Goal: Task Accomplishment & Management: Manage account settings

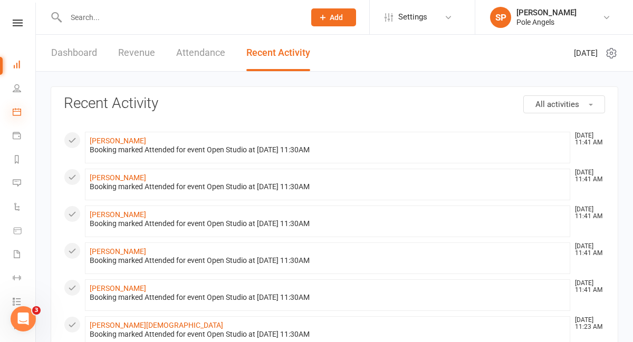
click at [16, 111] on icon at bounding box center [17, 112] width 8 height 8
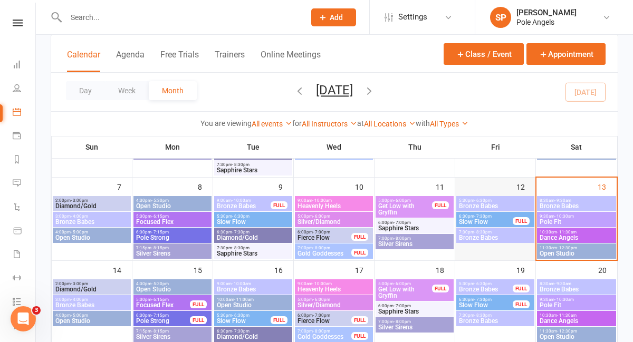
scroll to position [147, 0]
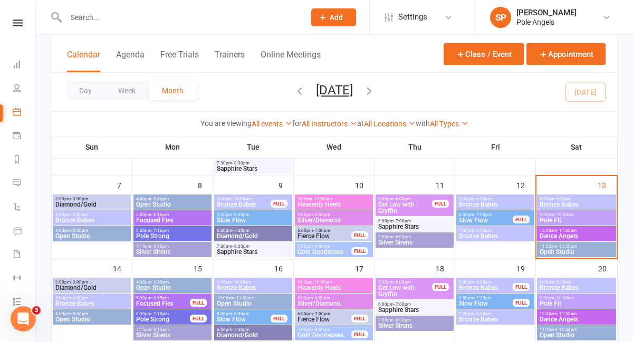
click at [563, 250] on span "Open Studio" at bounding box center [576, 252] width 75 height 6
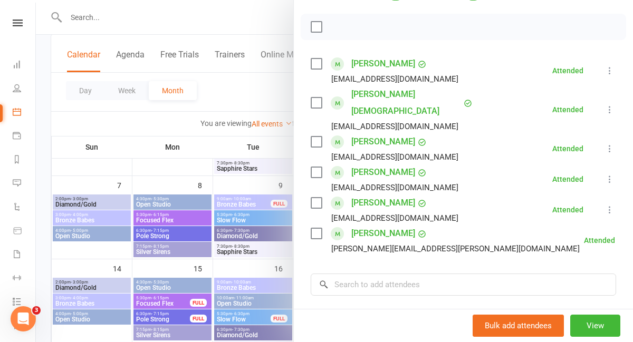
scroll to position [144, 0]
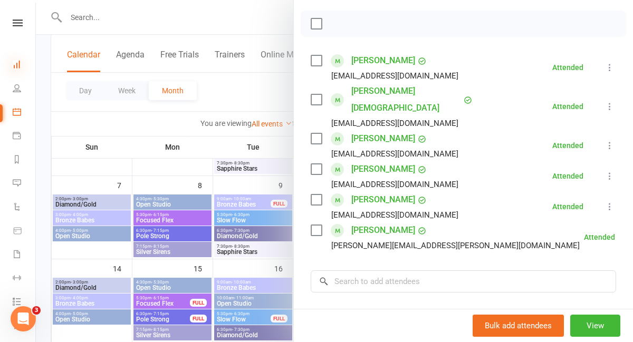
click at [16, 66] on icon at bounding box center [17, 64] width 8 height 8
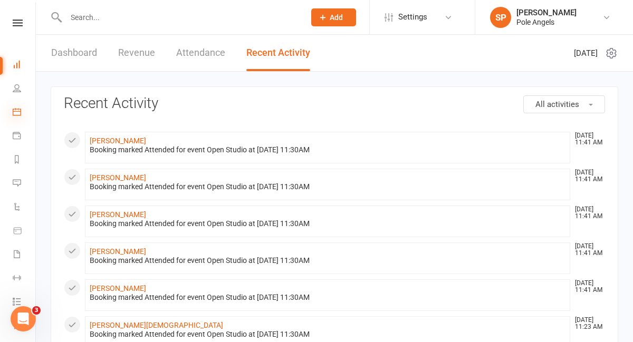
click at [16, 111] on icon at bounding box center [17, 112] width 8 height 8
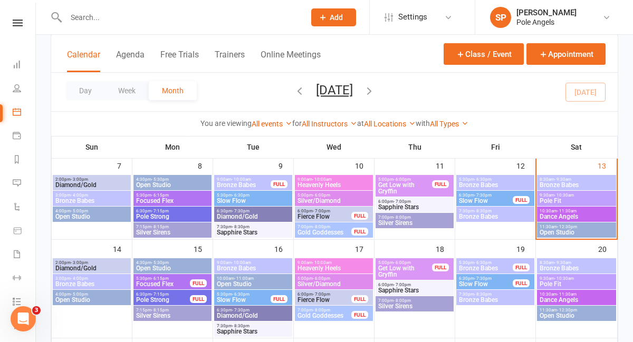
scroll to position [175, 0]
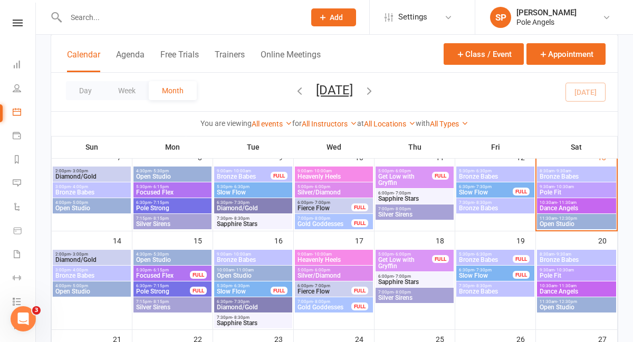
click at [321, 271] on span "- 6:00pm" at bounding box center [321, 270] width 17 height 5
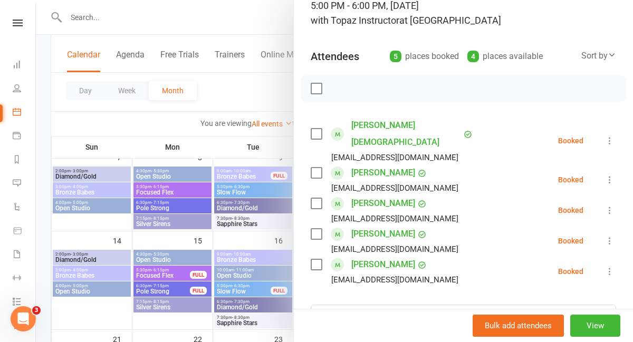
scroll to position [90, 0]
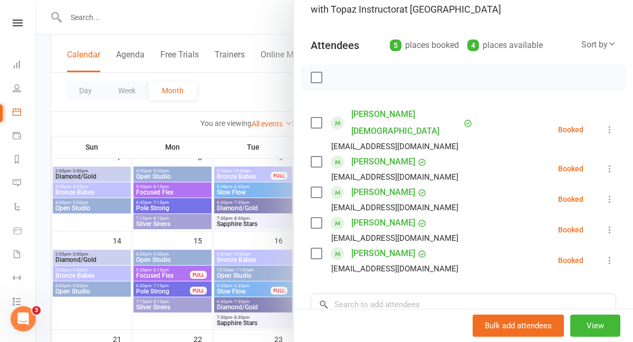
click at [12, 71] on li "Dashboard" at bounding box center [17, 66] width 35 height 24
click at [15, 68] on icon at bounding box center [17, 64] width 8 height 8
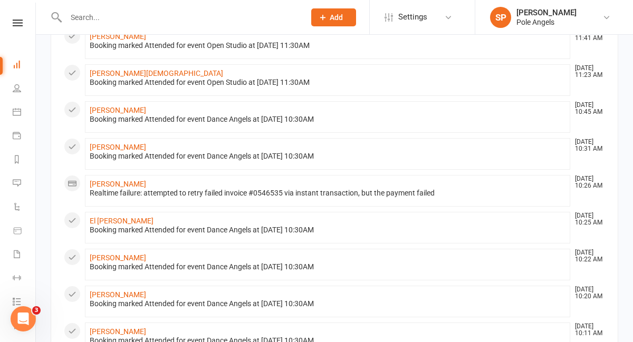
scroll to position [293, 0]
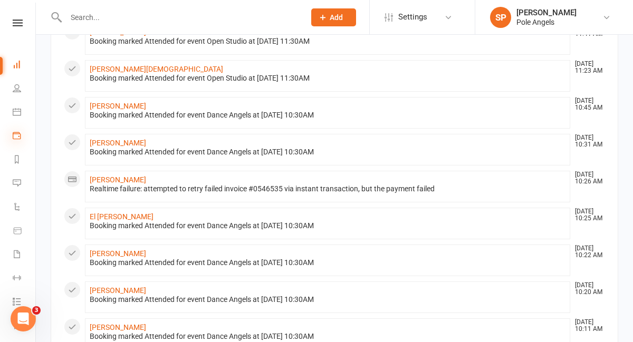
click at [16, 138] on icon at bounding box center [17, 135] width 8 height 8
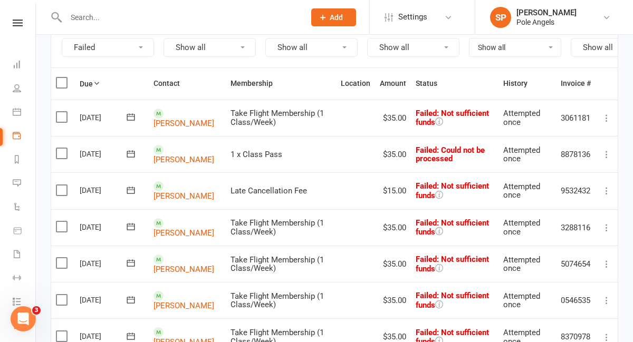
scroll to position [119, 0]
click at [608, 192] on icon at bounding box center [606, 190] width 11 height 11
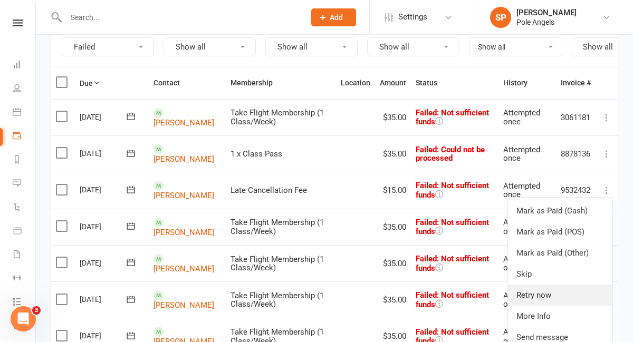
click at [543, 291] on link "Retry now" at bounding box center [560, 295] width 104 height 21
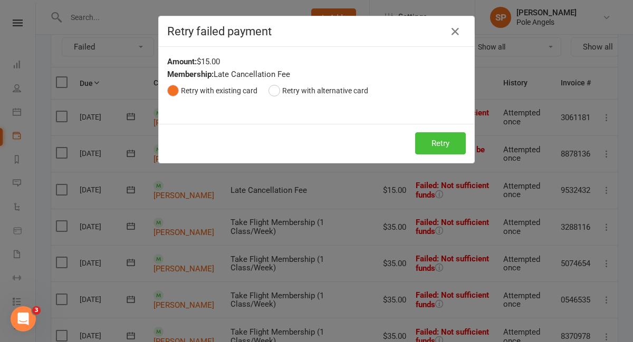
click at [452, 150] on button "Retry" at bounding box center [440, 143] width 51 height 22
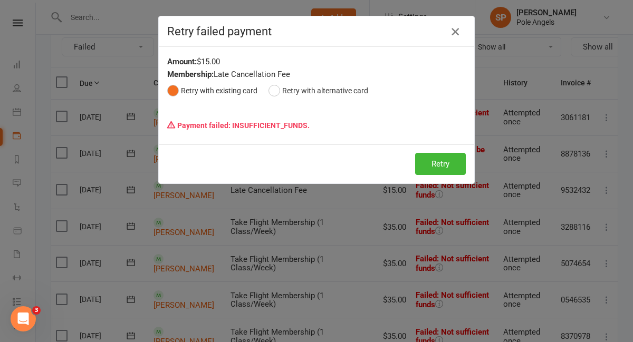
click at [456, 29] on icon "button" at bounding box center [455, 31] width 13 height 13
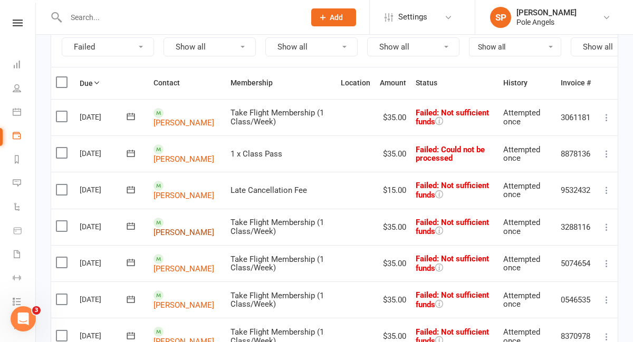
click at [168, 231] on link "[PERSON_NAME]" at bounding box center [184, 231] width 61 height 9
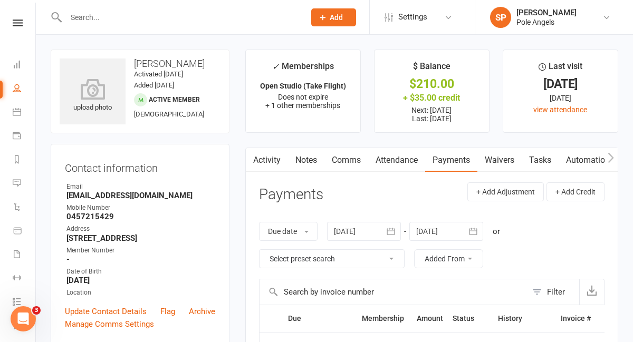
click at [266, 156] on link "Activity" at bounding box center [267, 160] width 42 height 24
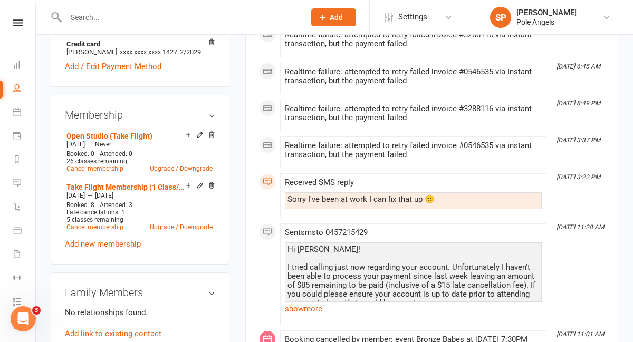
scroll to position [456, 0]
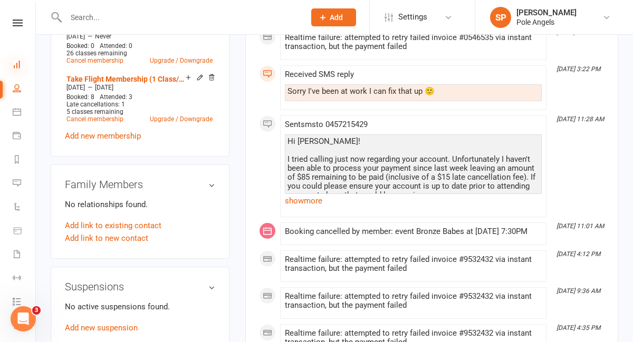
click at [17, 68] on icon at bounding box center [17, 64] width 8 height 8
